Goal: Information Seeking & Learning: Check status

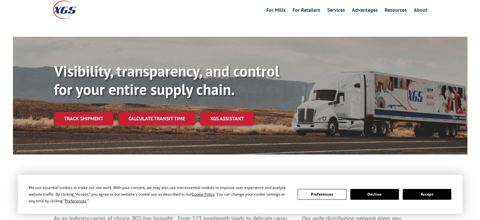
scroll to position [63, 0]
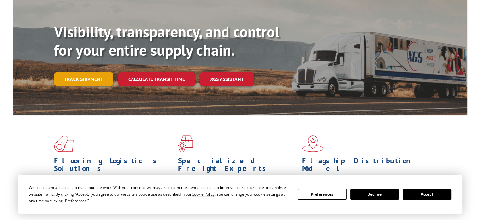
click at [87, 72] on link "Track shipment" at bounding box center [83, 78] width 59 height 13
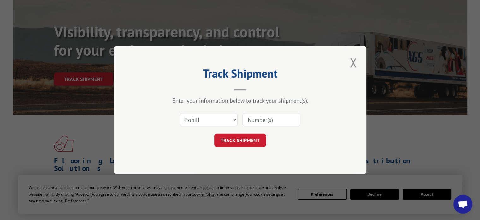
click at [264, 118] on input at bounding box center [272, 119] width 58 height 13
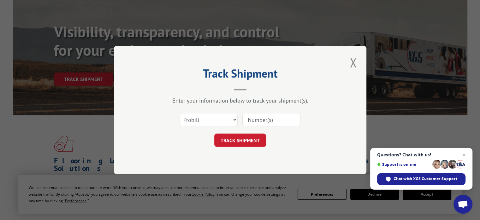
paste input "17511294"
type input "17511294"
click at [237, 137] on button "TRACK SHIPMENT" at bounding box center [240, 139] width 52 height 13
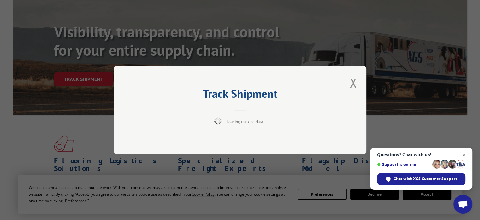
click at [465, 154] on span "Open chat" at bounding box center [465, 155] width 8 height 8
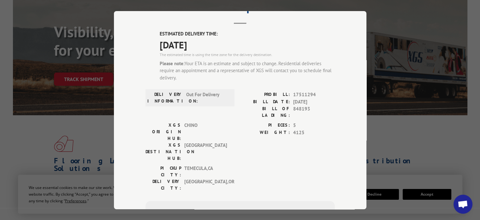
scroll to position [0, 0]
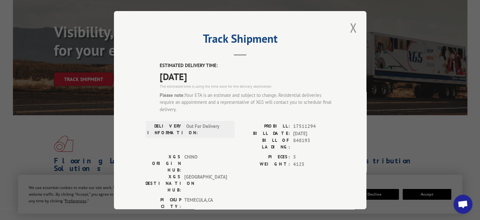
drag, startPoint x: 2, startPoint y: 18, endPoint x: 8, endPoint y: 3, distance: 16.6
click at [3, 18] on div "Track Shipment ESTIMATED DELIVERY TIME: [DATE] The estimated time is using the …" at bounding box center [240, 110] width 480 height 220
